Goal: Transaction & Acquisition: Book appointment/travel/reservation

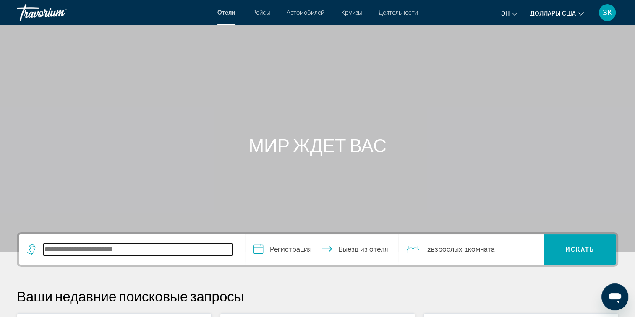
click at [75, 251] on input "Виджет поиска" at bounding box center [138, 249] width 188 height 13
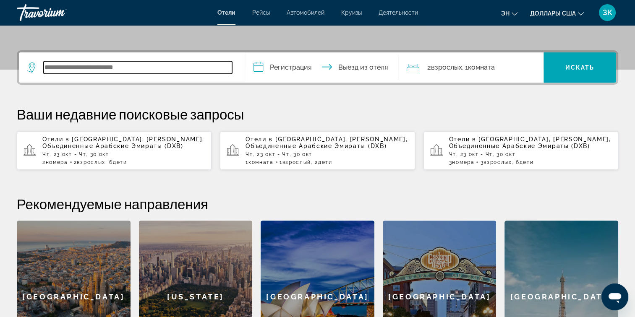
scroll to position [205, 0]
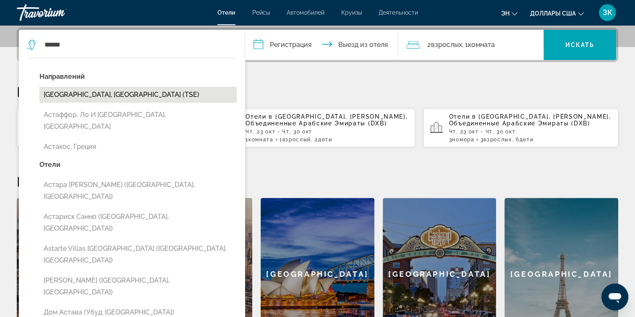
click at [99, 94] on button "[GEOGRAPHIC_DATA], [GEOGRAPHIC_DATA] (TSE)" at bounding box center [137, 95] width 197 height 16
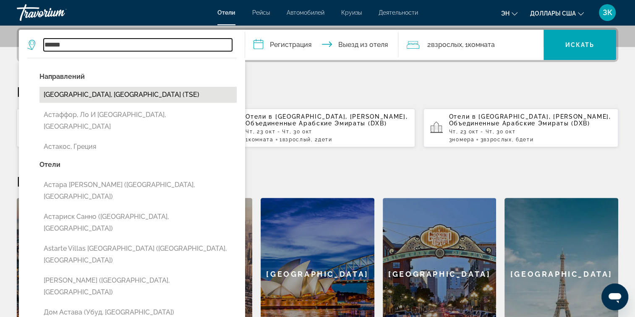
type input "**********"
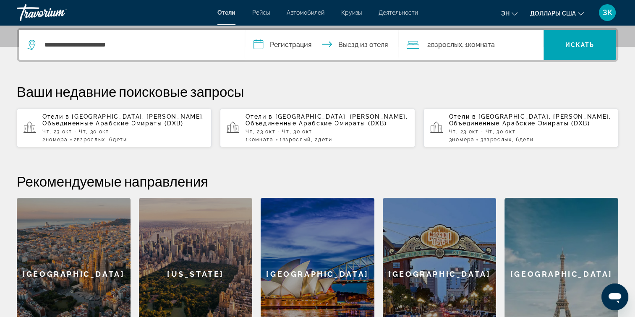
click at [278, 41] on input "**********" at bounding box center [323, 46] width 157 height 33
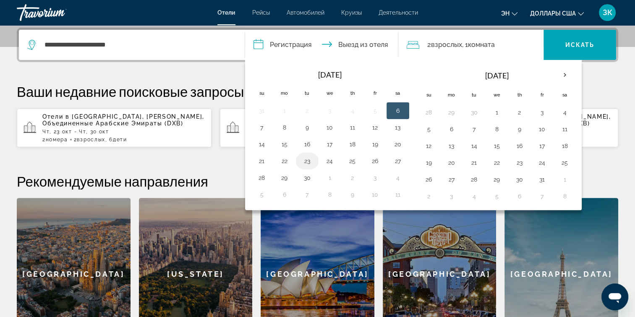
click at [306, 159] on button "23" at bounding box center [306, 161] width 13 height 12
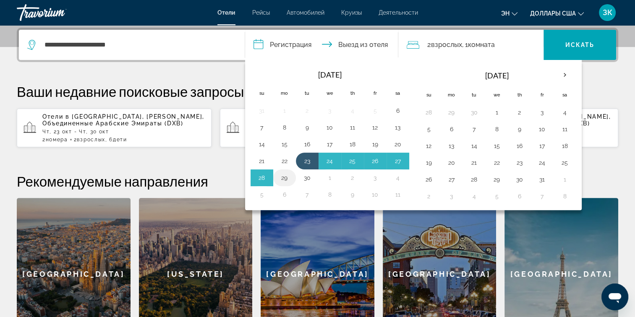
click at [282, 177] on button "29" at bounding box center [284, 178] width 13 height 12
type input "**********"
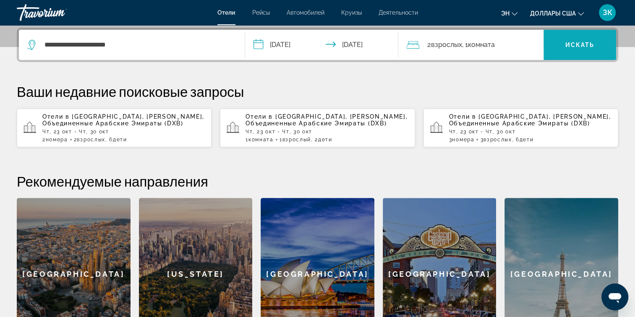
click at [573, 45] on span "Искать" at bounding box center [579, 45] width 29 height 7
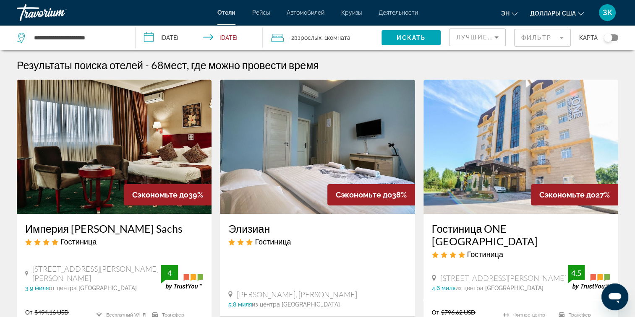
click at [558, 34] on mat-form-field "Фильтр" at bounding box center [542, 38] width 57 height 18
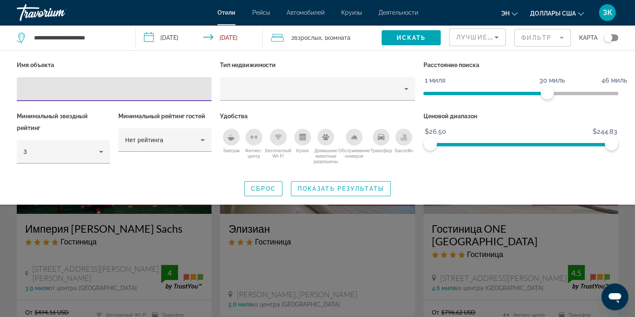
click at [134, 90] on input "Фильтры отелей" at bounding box center [113, 89] width 181 height 10
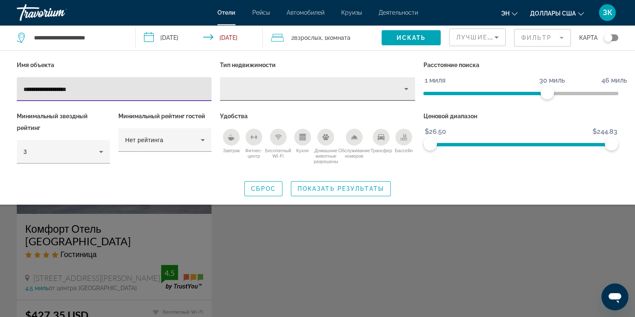
type input "**********"
click at [402, 88] on icon "Тип недвижимости" at bounding box center [406, 89] width 10 height 10
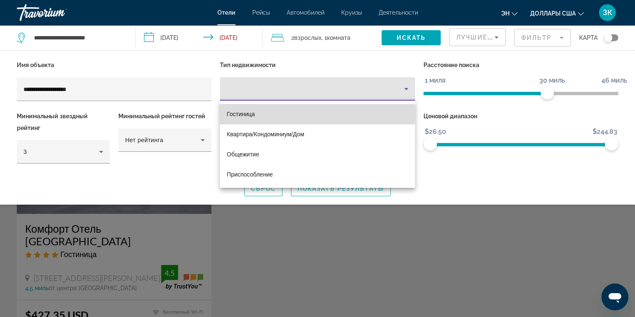
click at [265, 113] on mat-option "Гостиница" at bounding box center [317, 114] width 195 height 20
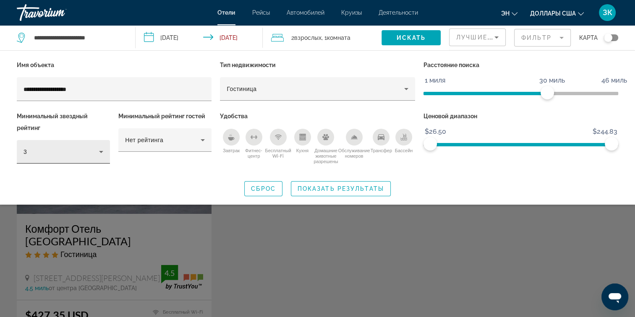
click at [99, 157] on div "3" at bounding box center [63, 151] width 80 height 23
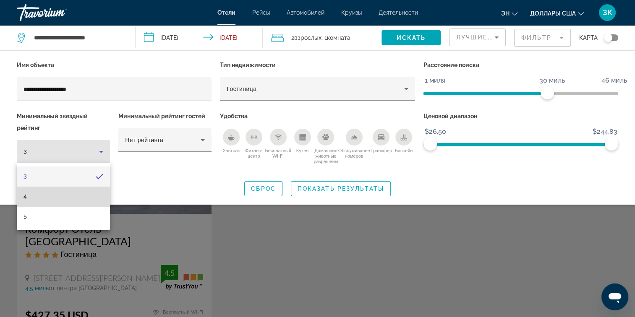
click at [50, 199] on mat-option "4" at bounding box center [63, 197] width 93 height 20
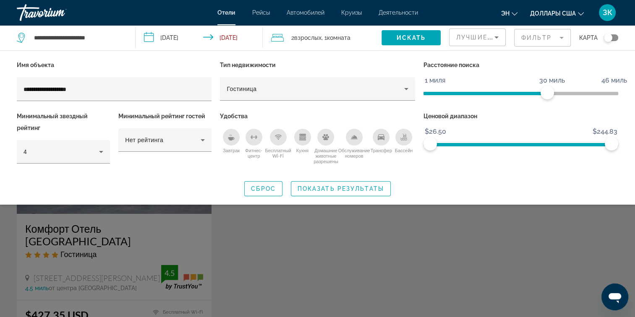
click at [230, 136] on icon "Завтрак" at bounding box center [231, 137] width 7 height 7
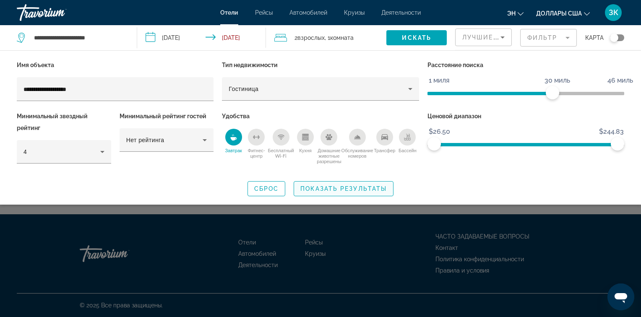
click at [340, 190] on span "Показать результаты" at bounding box center [343, 188] width 86 height 7
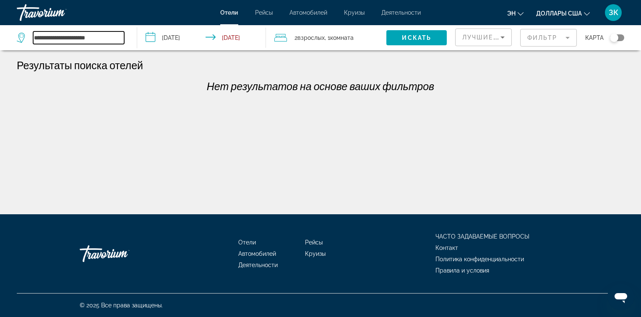
click at [66, 37] on input "**********" at bounding box center [78, 37] width 91 height 13
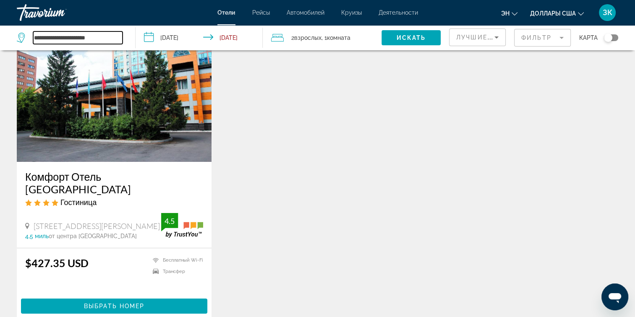
scroll to position [62, 0]
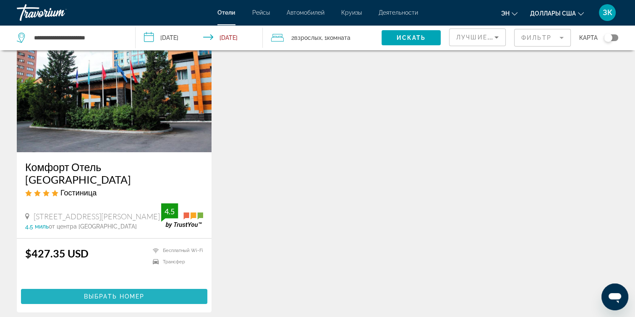
click at [103, 293] on span "Выбрать номер" at bounding box center [114, 296] width 60 height 7
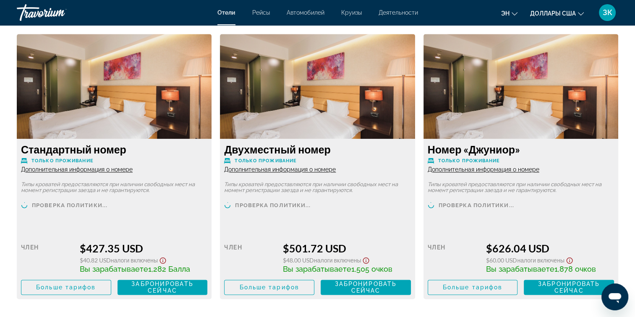
scroll to position [1129, 0]
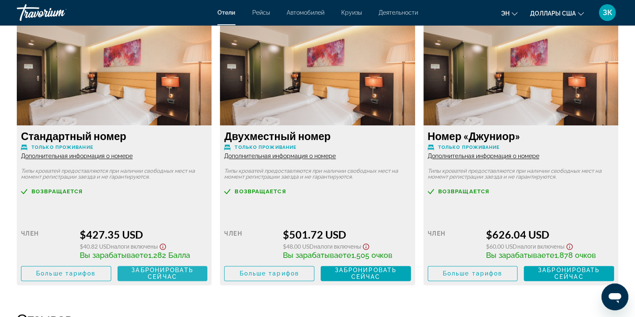
click at [154, 273] on span "Забронировать сейчас" at bounding box center [162, 273] width 62 height 13
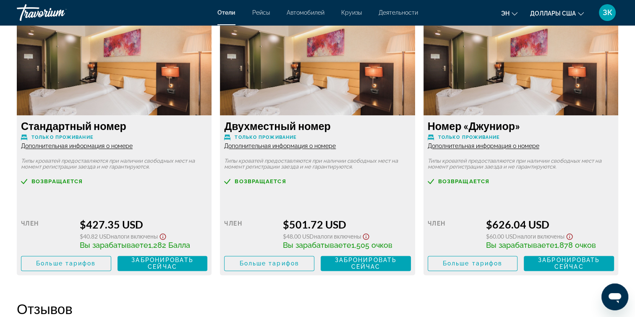
scroll to position [1148, 0]
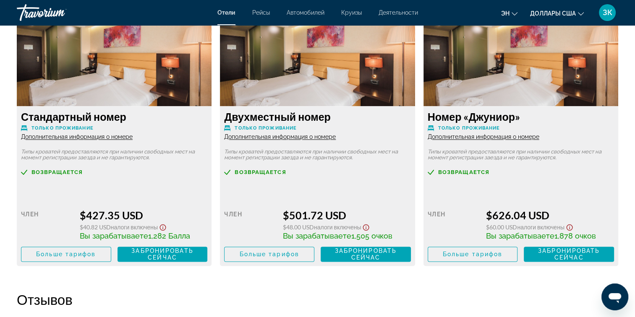
click at [268, 190] on div "Возвращается Розничный $0.00 when you redeem Член $501.72 USD $48.00 USD Налоги…" at bounding box center [317, 215] width 186 height 93
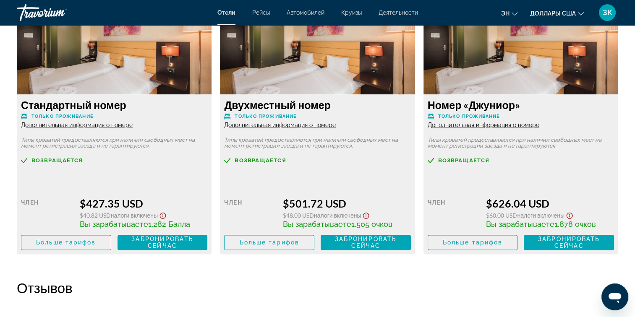
scroll to position [1162, 0]
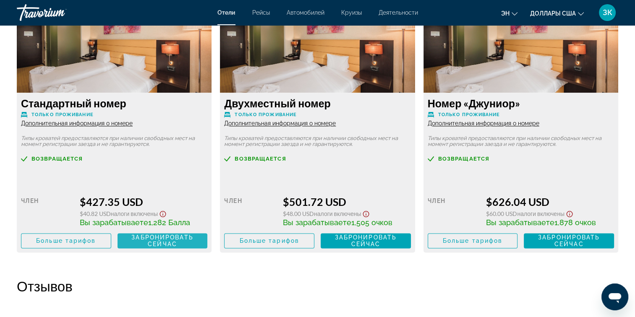
click at [154, 239] on span "Забронировать сейчас" at bounding box center [162, 240] width 62 height 13
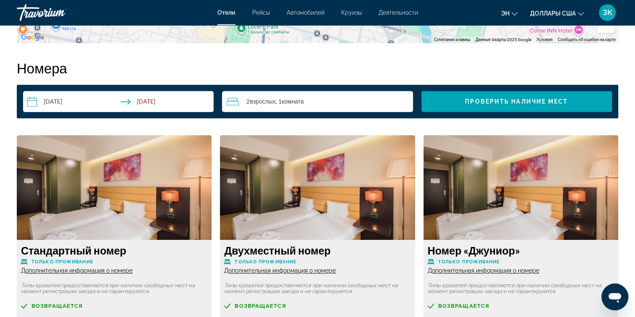
scroll to position [1001, 0]
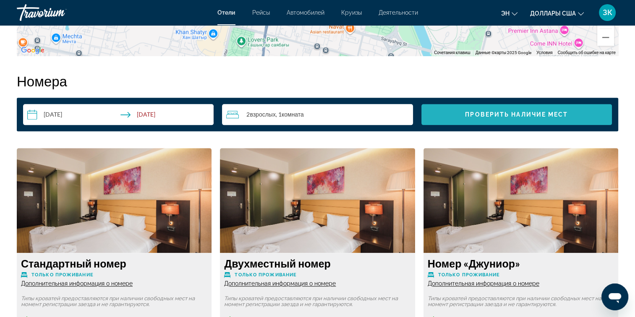
click at [509, 114] on span "Проверить Наличие мест" at bounding box center [516, 114] width 103 height 7
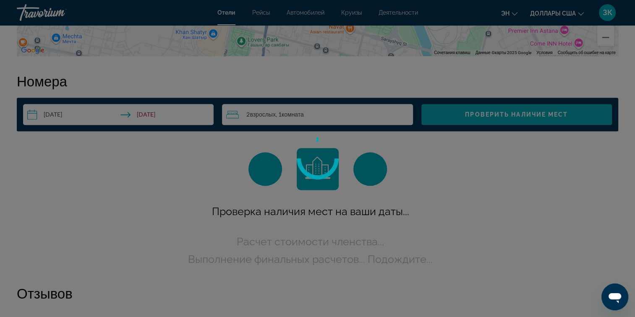
scroll to position [1023, 0]
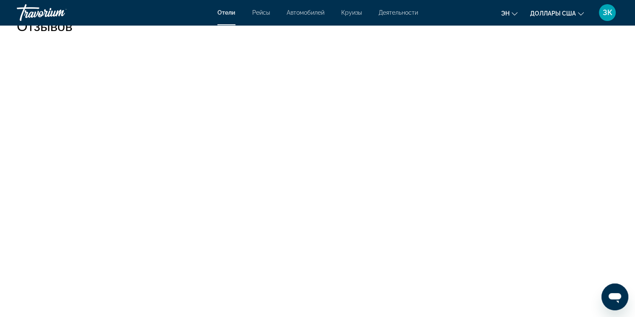
scroll to position [1242, 0]
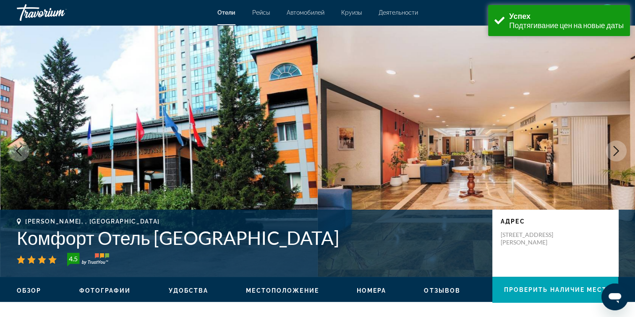
drag, startPoint x: 638, startPoint y: 53, endPoint x: 459, endPoint y: 172, distance: 215.5
click at [459, 172] on img "Основное содержание" at bounding box center [477, 151] width 318 height 252
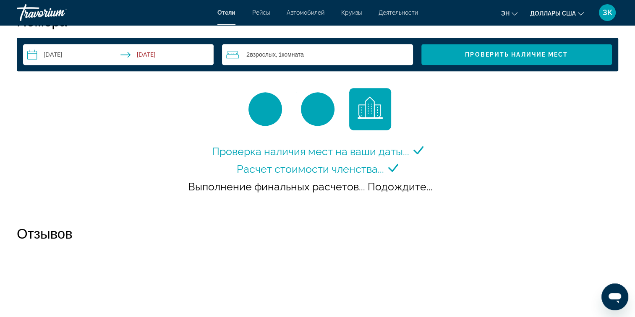
scroll to position [1067, 0]
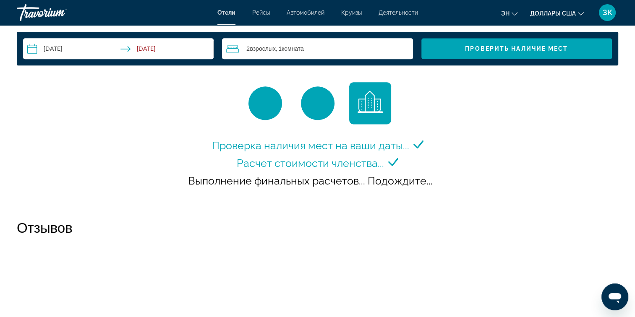
click at [393, 172] on div "Выполнение финальных расчетов... Подождите..." at bounding box center [317, 181] width 259 height 18
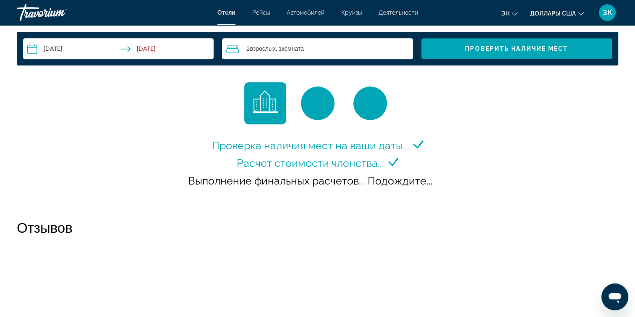
click at [431, 167] on div "Проверка наличия мест на ваши даты... Расчет стоимости членства... Выполнение ф…" at bounding box center [317, 169] width 263 height 65
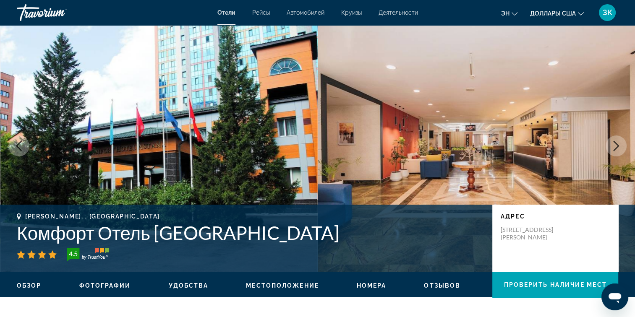
scroll to position [0, 0]
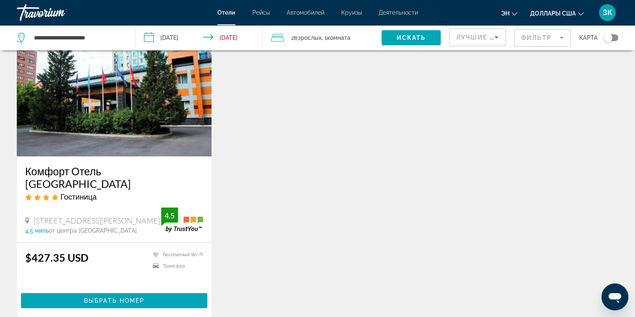
scroll to position [77, 0]
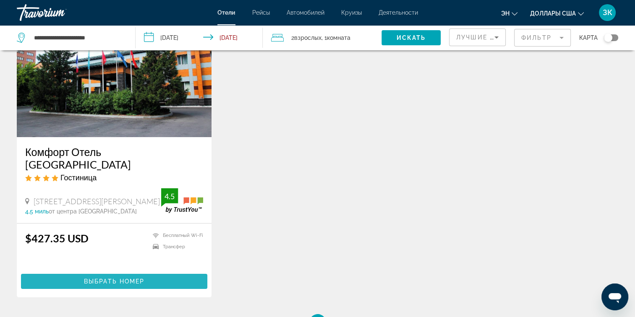
click at [112, 278] on span "Выбрать номер" at bounding box center [114, 281] width 60 height 7
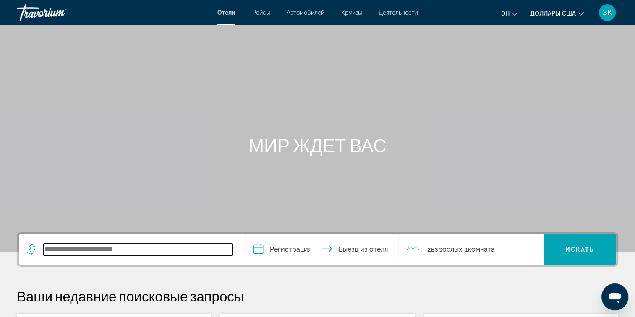
click at [147, 245] on input "Виджет поиска" at bounding box center [138, 249] width 188 height 13
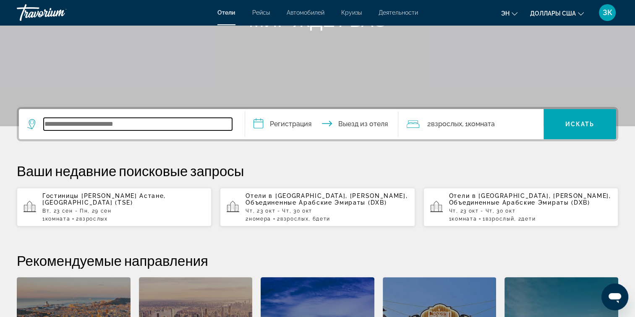
scroll to position [205, 0]
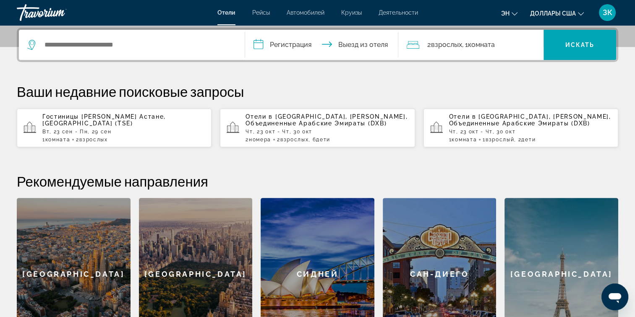
click at [127, 120] on span "Астане, [GEOGRAPHIC_DATA] (TSE)" at bounding box center [103, 119] width 123 height 13
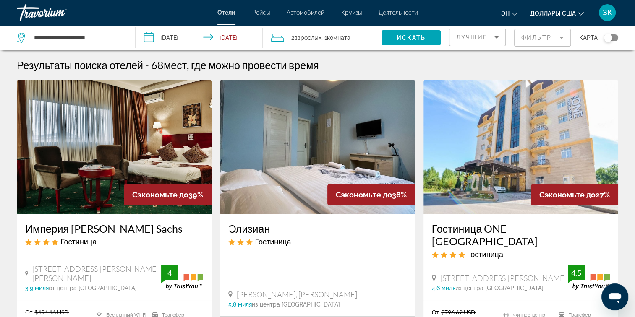
click at [535, 36] on mat-form-field "Фильтр" at bounding box center [542, 38] width 57 height 18
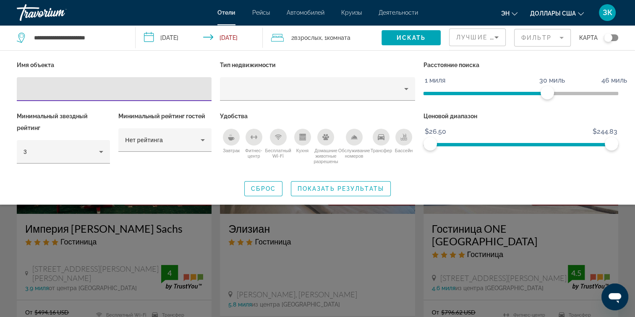
click at [150, 85] on input "Фильтры отелей" at bounding box center [113, 89] width 181 height 10
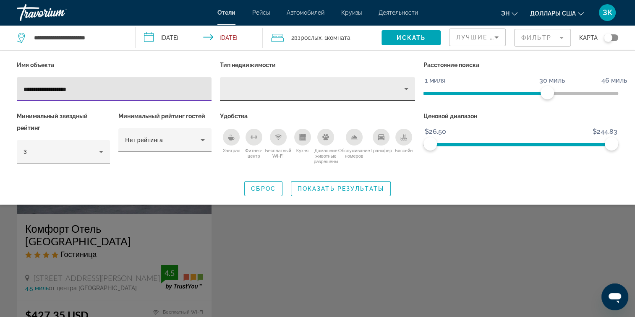
type input "**********"
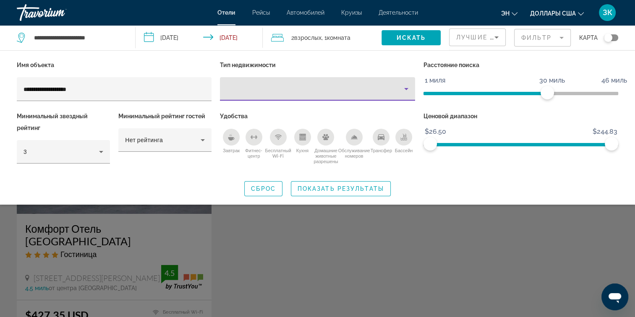
click at [404, 86] on icon "Тип недвижимости" at bounding box center [406, 89] width 10 height 10
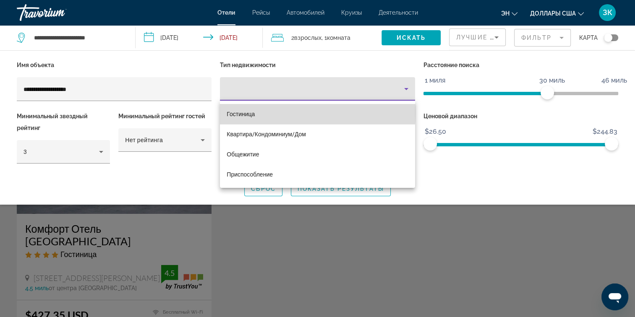
click at [237, 112] on span "Гостиница" at bounding box center [241, 114] width 28 height 7
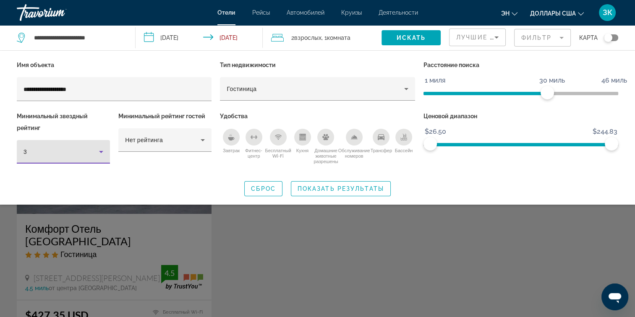
click at [98, 156] on icon "Фильтры отелей" at bounding box center [101, 152] width 10 height 10
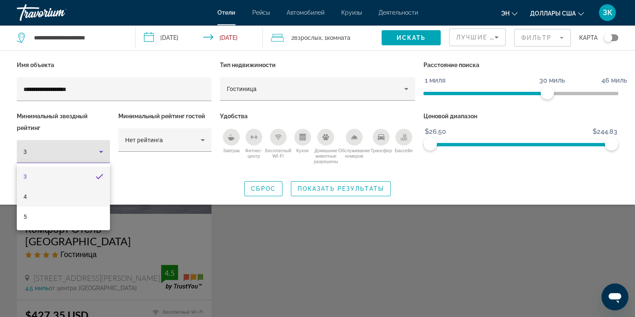
click at [44, 195] on mat-option "4" at bounding box center [63, 197] width 93 height 20
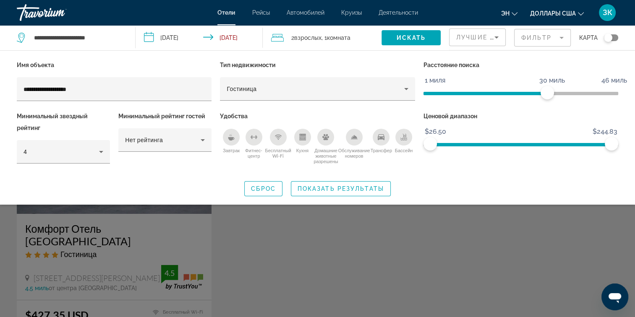
click at [228, 138] on icon "Завтрак" at bounding box center [231, 137] width 7 height 7
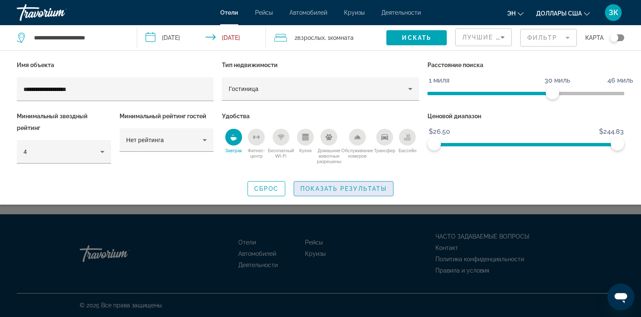
click at [314, 188] on span "Показать результаты" at bounding box center [343, 188] width 86 height 7
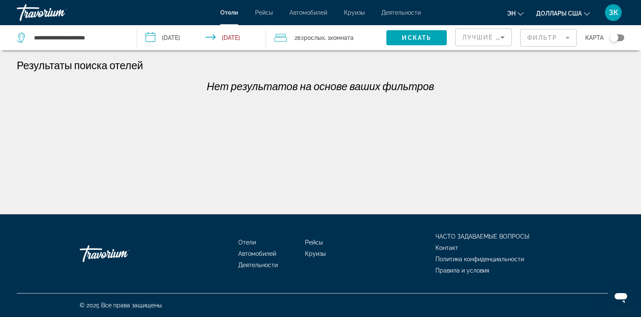
click at [225, 107] on div "**********" at bounding box center [320, 166] width 641 height 214
click at [124, 64] on h1 "Результаты поиска отелей" at bounding box center [80, 65] width 126 height 13
click at [123, 36] on input "**********" at bounding box center [78, 37] width 91 height 13
click at [109, 39] on input "**********" at bounding box center [78, 37] width 91 height 13
click at [401, 41] on span "Виджет поиска" at bounding box center [416, 38] width 60 height 20
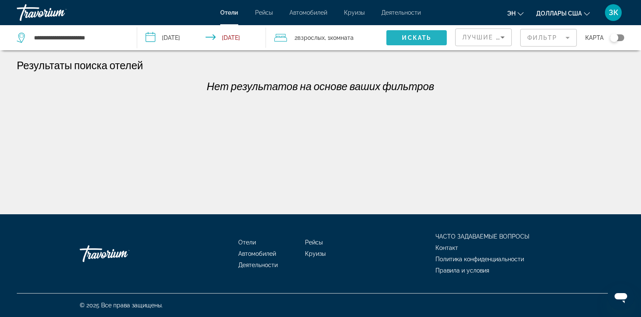
click at [412, 37] on span "Искать" at bounding box center [416, 37] width 29 height 7
click at [71, 123] on div "**********" at bounding box center [320, 166] width 641 height 214
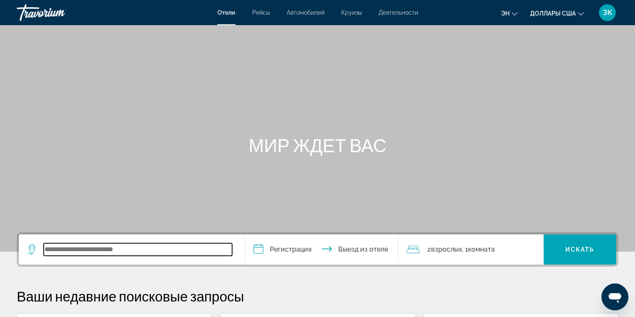
click at [67, 252] on input "Виджет поиска" at bounding box center [138, 249] width 188 height 13
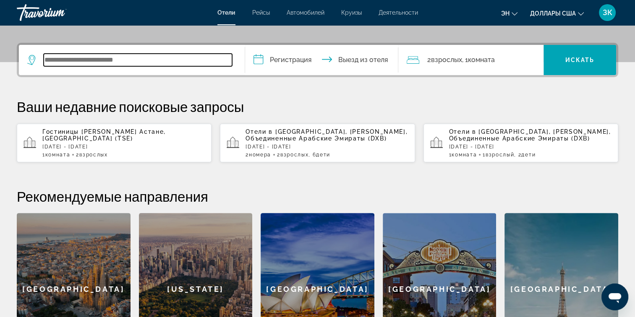
scroll to position [205, 0]
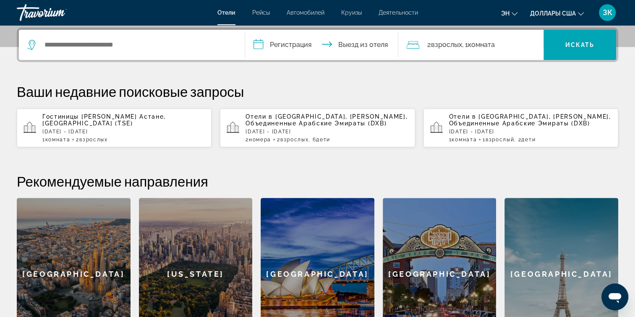
click at [115, 124] on div "Гостиницы в [GEOGRAPHIC_DATA], [GEOGRAPHIC_DATA] (TSE) [GEOGRAPHIC_DATA][DATE][…" at bounding box center [123, 127] width 162 height 29
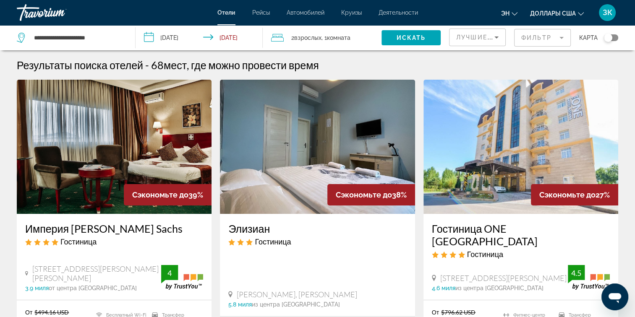
click at [526, 37] on mat-form-field "Фильтр" at bounding box center [542, 38] width 57 height 18
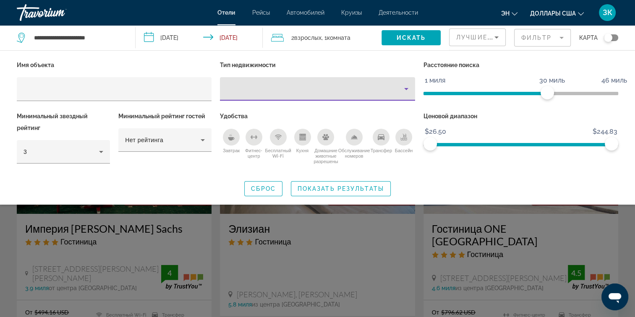
click at [407, 91] on icon "Тип недвижимости" at bounding box center [406, 89] width 10 height 10
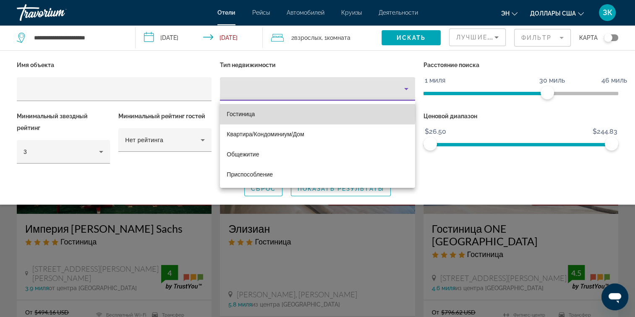
click at [281, 113] on mat-option "Гостиница" at bounding box center [317, 114] width 195 height 20
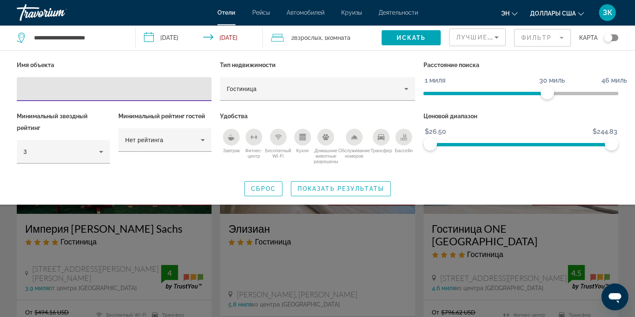
click at [121, 89] on input "Фильтры отелей" at bounding box center [113, 89] width 181 height 10
type input "**********"
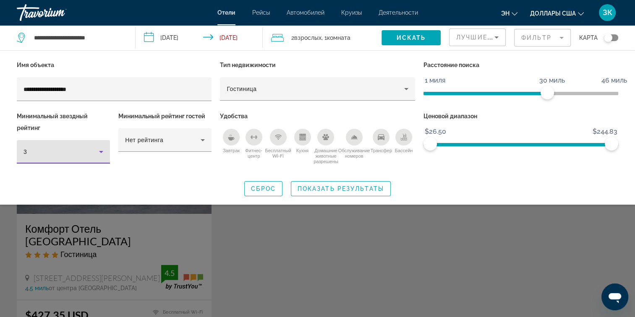
click at [99, 151] on icon "Фильтры отелей" at bounding box center [101, 152] width 4 height 2
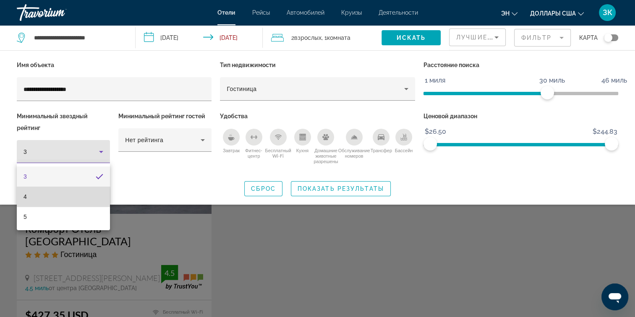
click at [32, 197] on mat-option "4" at bounding box center [63, 197] width 93 height 20
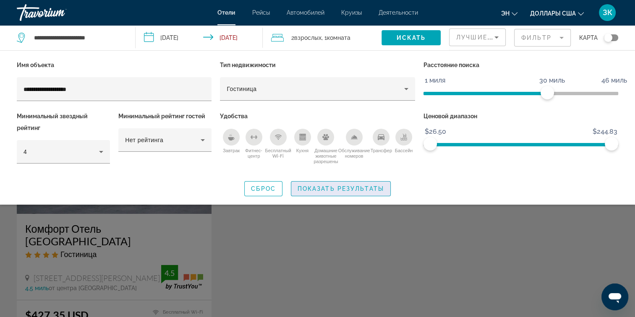
click at [320, 188] on span "Показать результаты" at bounding box center [341, 188] width 86 height 7
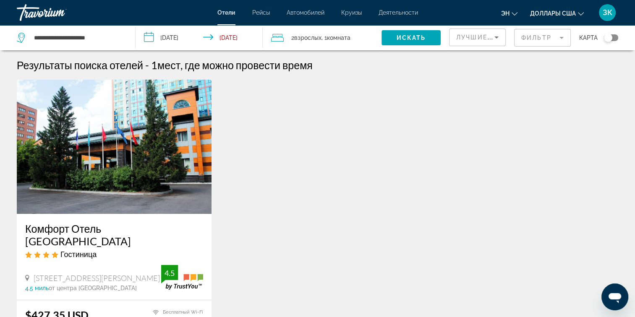
click at [129, 154] on img "Основное содержание" at bounding box center [114, 147] width 195 height 134
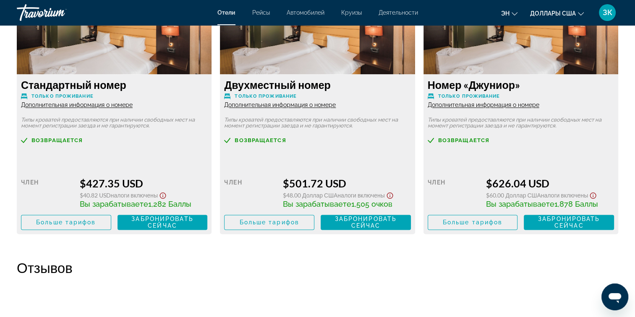
scroll to position [1197, 0]
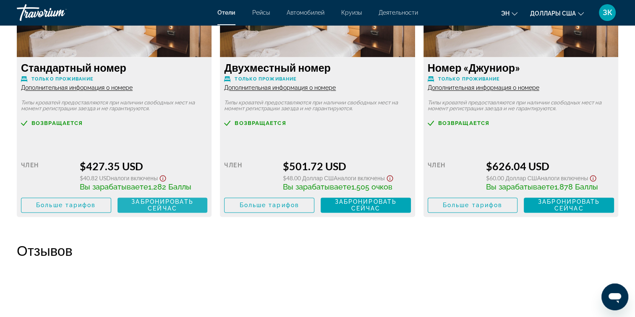
click at [166, 203] on span "Забронировать сейчас" at bounding box center [162, 204] width 62 height 13
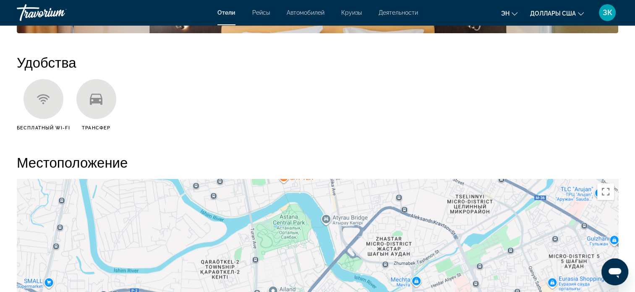
scroll to position [612, 0]
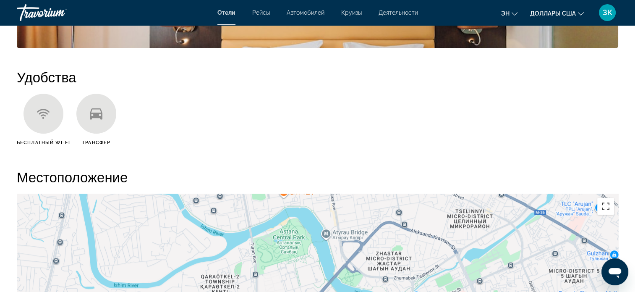
click at [605, 204] on button "Переключение полноэкранного режима" at bounding box center [605, 206] width 17 height 17
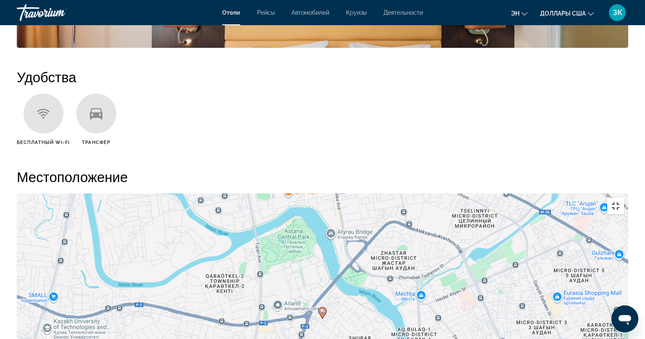
click at [624, 198] on button "Переключение полноэкранного режима" at bounding box center [615, 206] width 17 height 17
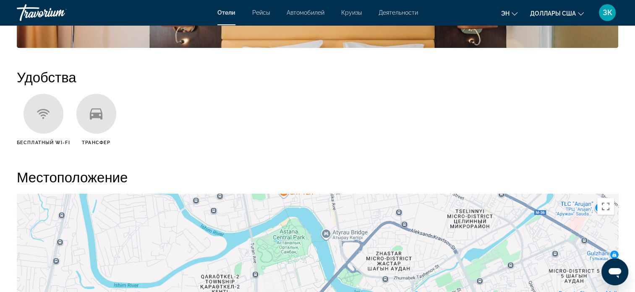
drag, startPoint x: 638, startPoint y: 110, endPoint x: 581, endPoint y: 165, distance: 79.2
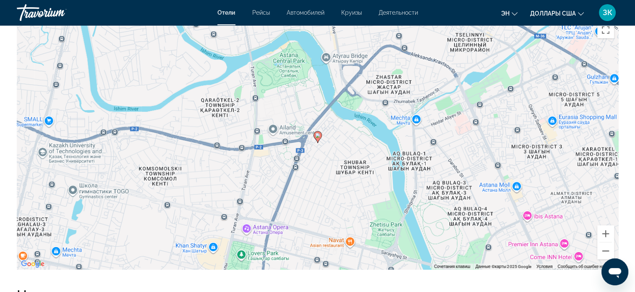
scroll to position [791, 0]
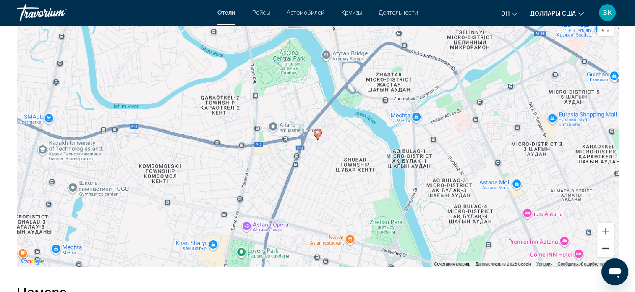
click at [608, 247] on button "Уменьшение масштаба" at bounding box center [605, 248] width 17 height 17
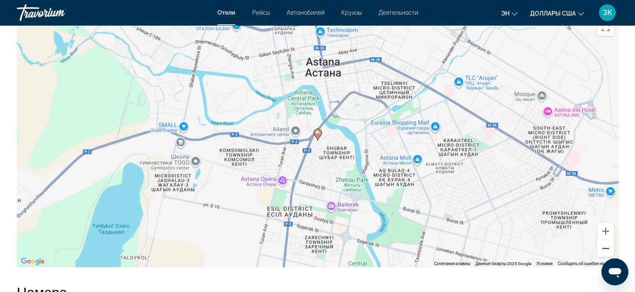
click at [608, 247] on button "Уменьшение масштаба" at bounding box center [605, 248] width 17 height 17
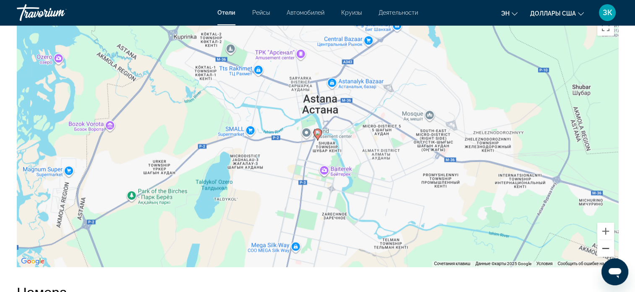
click at [608, 247] on button "Уменьшение масштаба" at bounding box center [605, 248] width 17 height 17
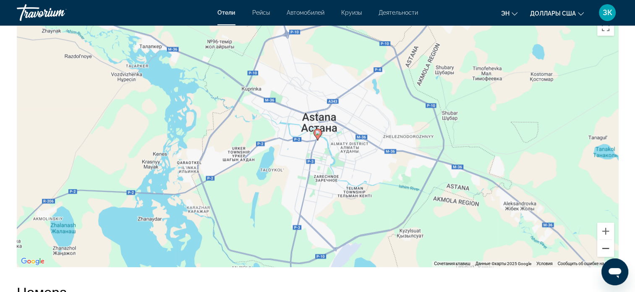
click at [608, 247] on button "Уменьшение масштаба" at bounding box center [605, 248] width 17 height 17
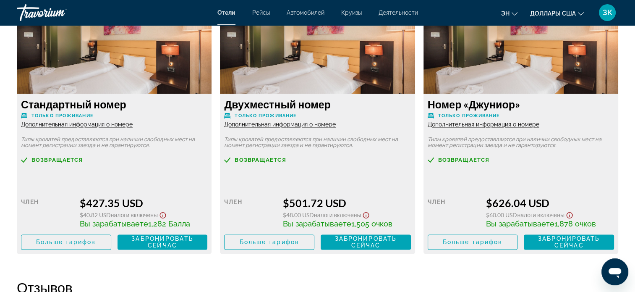
scroll to position [1163, 0]
